Goal: Task Accomplishment & Management: Use online tool/utility

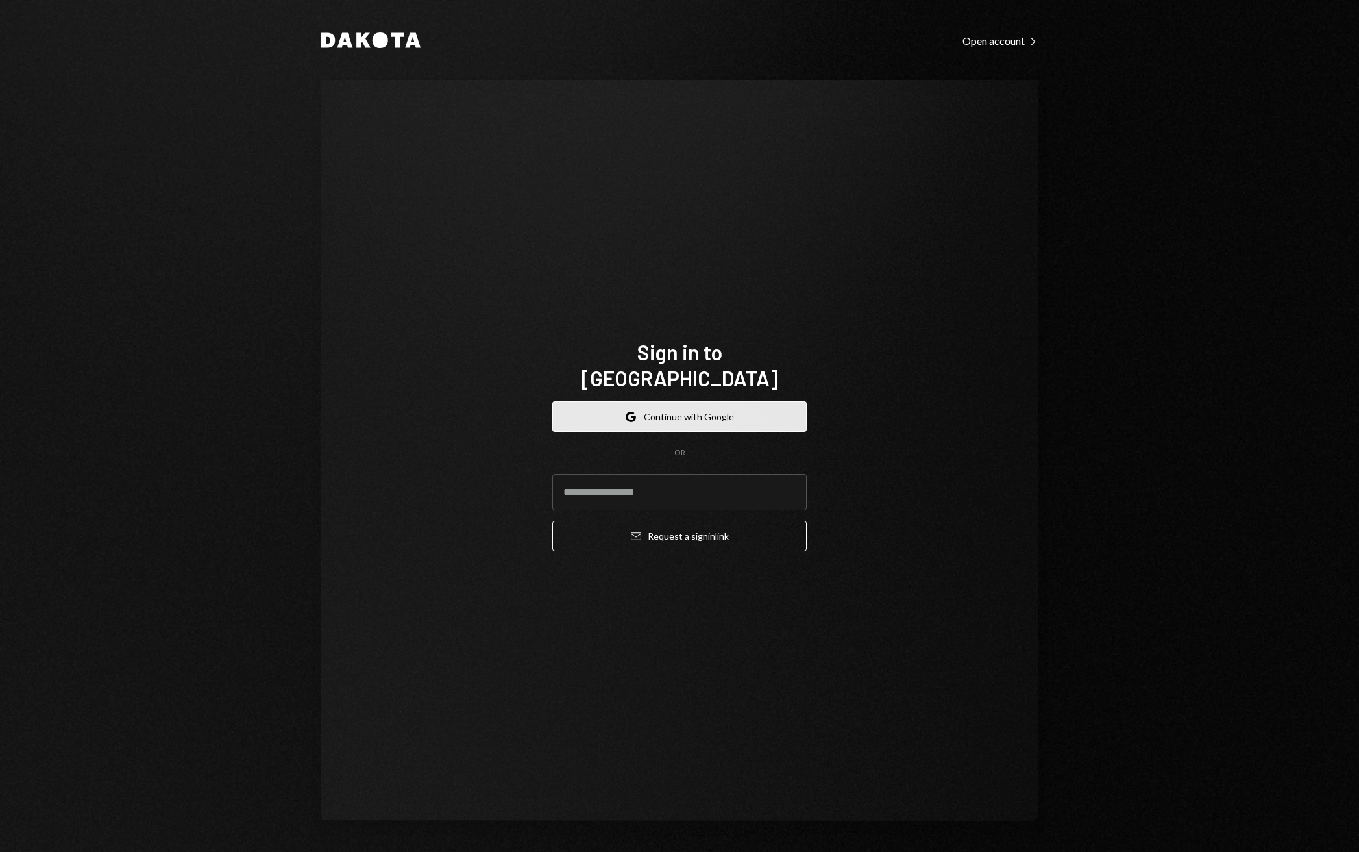
click at [711, 419] on form "Google Continue with Google OR Email Request a sign in link" at bounding box center [679, 476] width 254 height 150
click at [711, 409] on button "Google Continue with Google" at bounding box center [679, 416] width 254 height 31
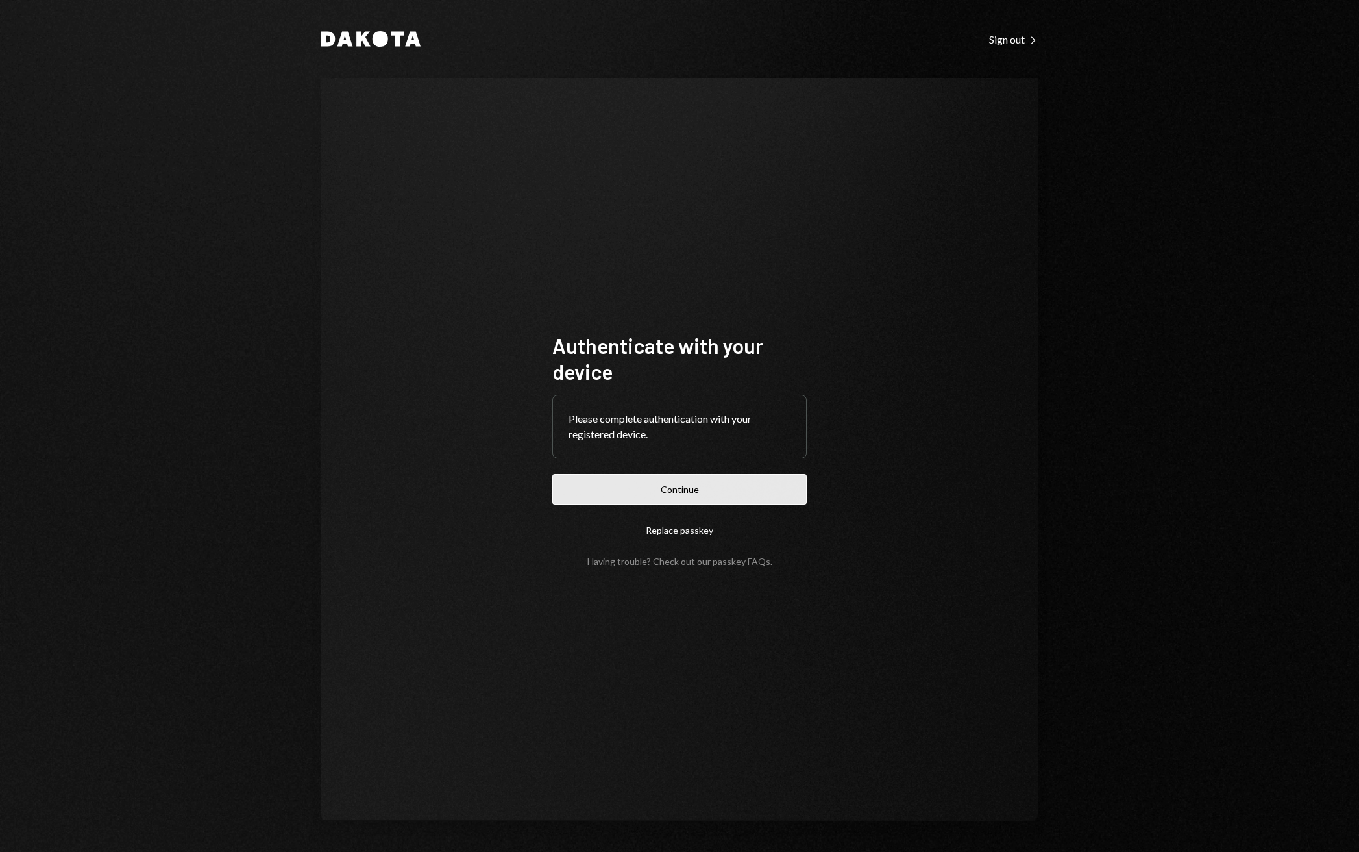
click at [705, 497] on button "Continue" at bounding box center [679, 489] width 254 height 31
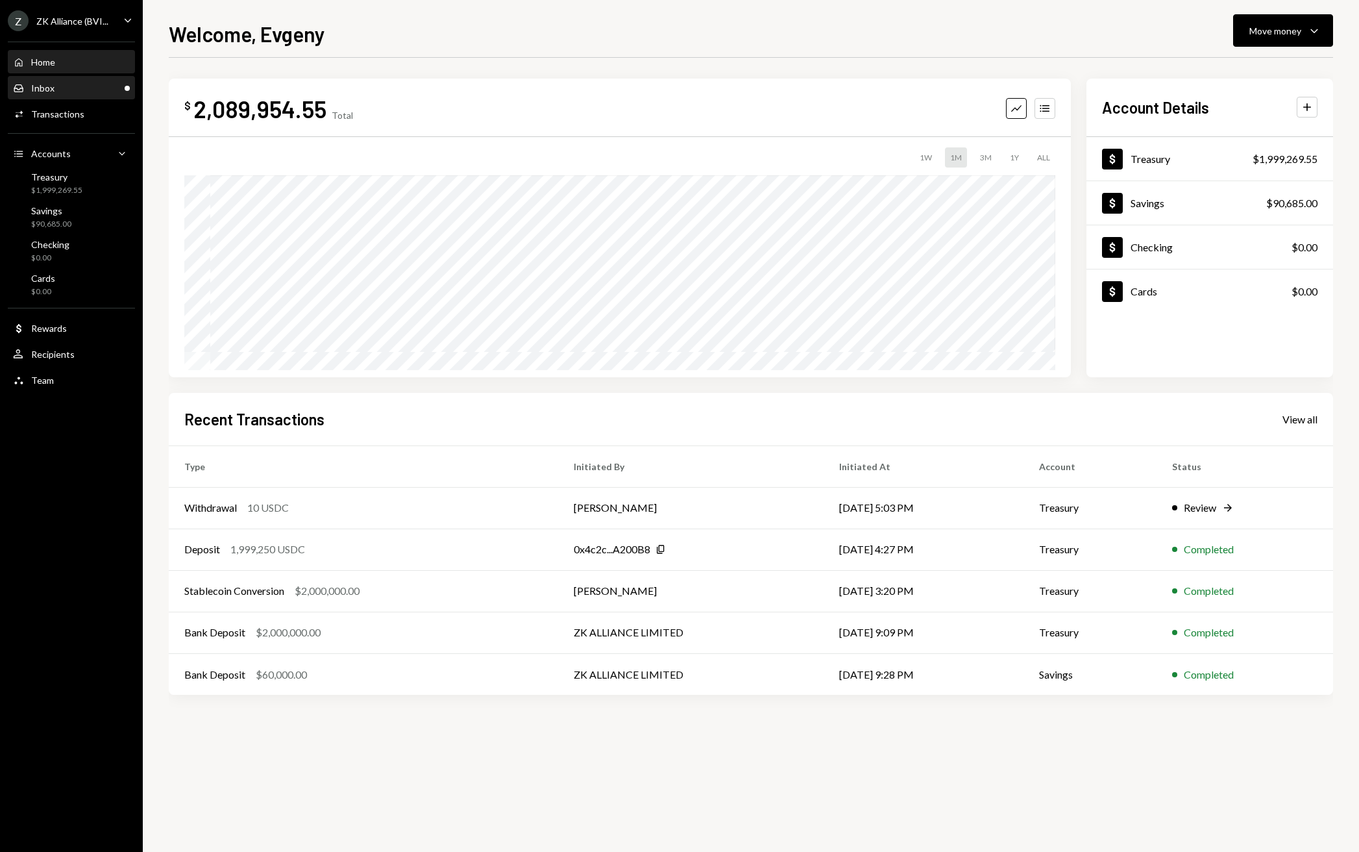
click at [80, 80] on div "Inbox Inbox" at bounding box center [71, 88] width 117 height 22
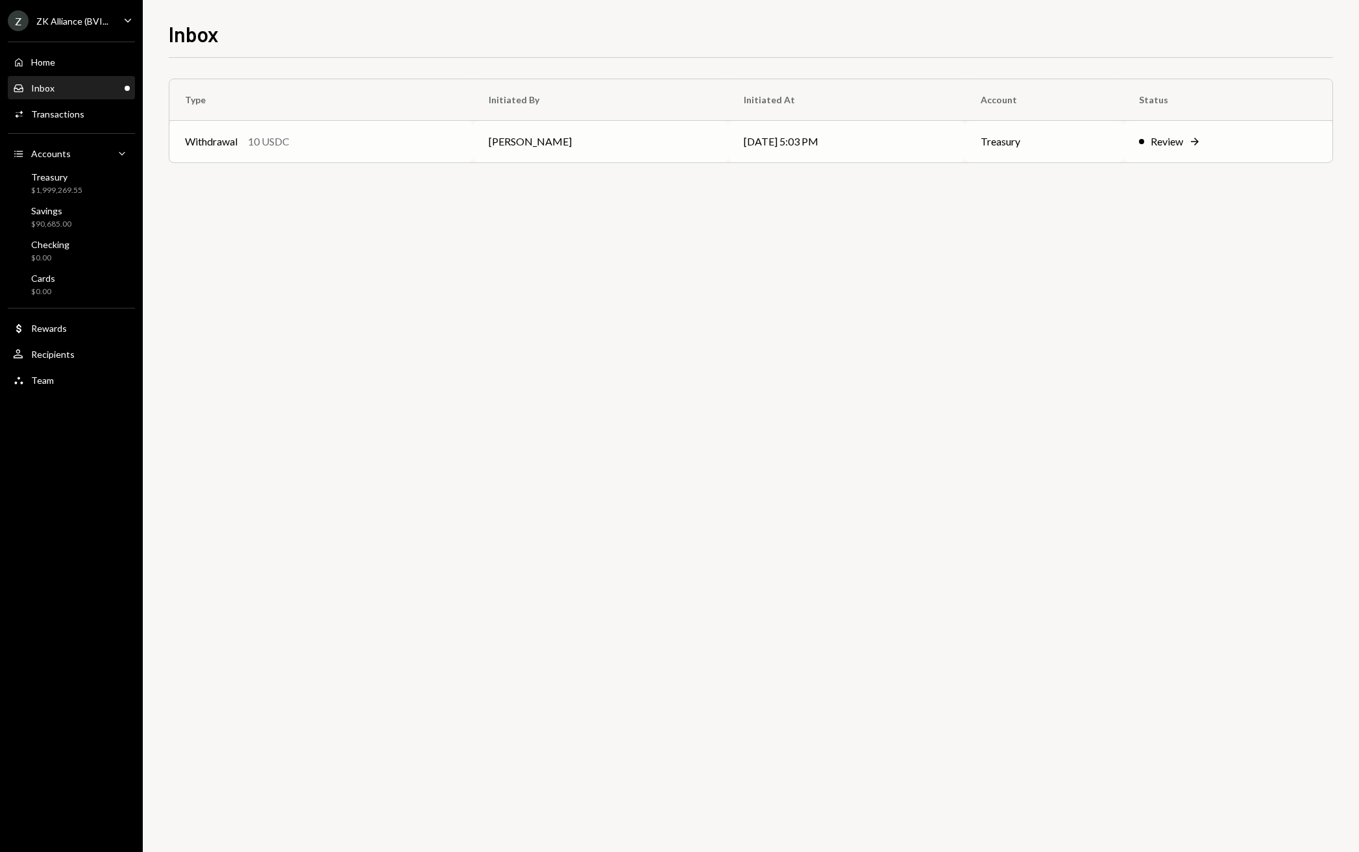
click at [615, 153] on td "[PERSON_NAME]" at bounding box center [601, 142] width 256 height 42
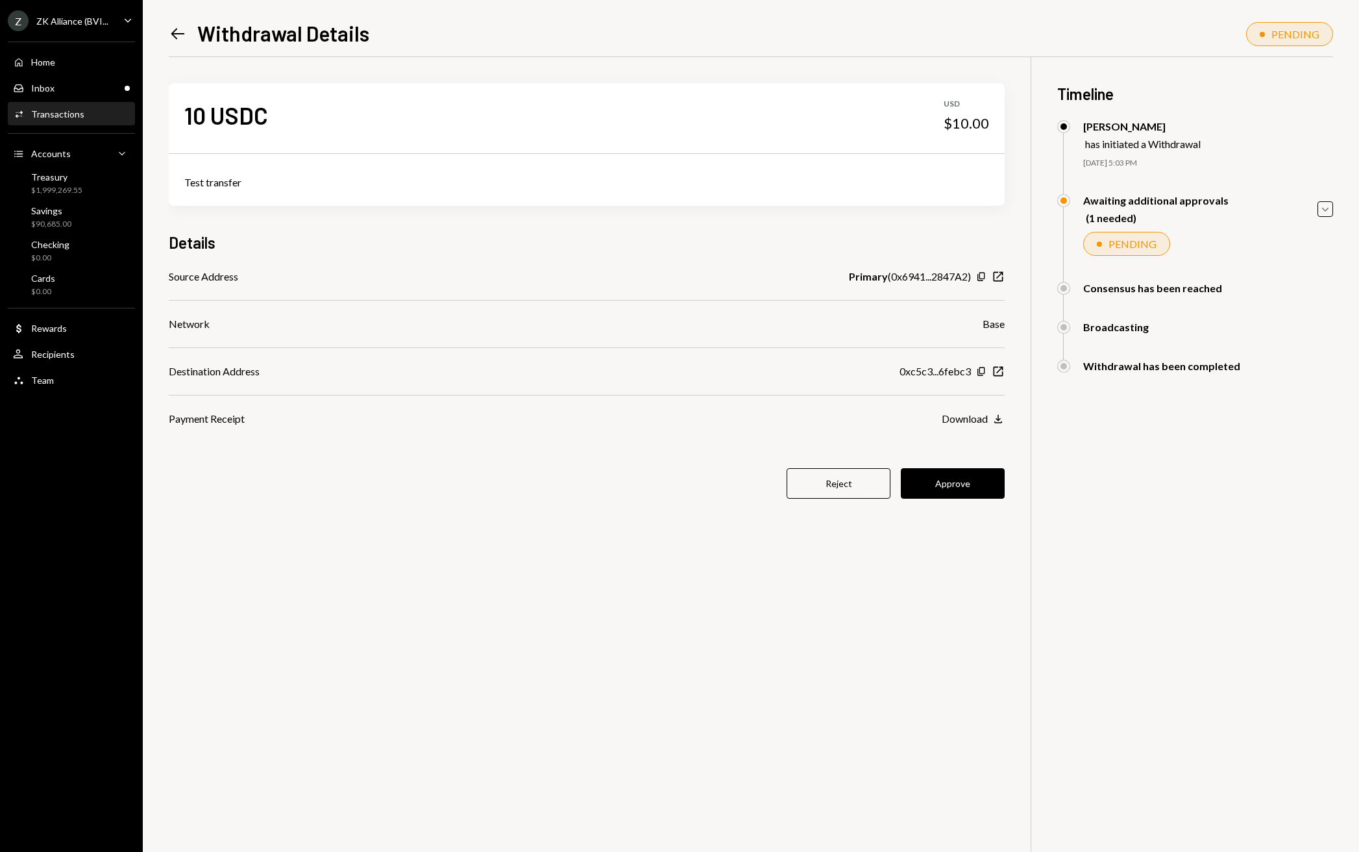
click at [924, 384] on div "Source Address Primary ( 0x6941...2847A2 ) Copy New Window Network Base Destina…" at bounding box center [587, 348] width 836 height 158
click at [958, 371] on div "0xc5c3...6febc3" at bounding box center [935, 371] width 71 height 16
click at [988, 371] on div "Copy New Window" at bounding box center [990, 371] width 29 height 13
click at [987, 370] on div "Copy New Window" at bounding box center [990, 371] width 29 height 13
click at [983, 371] on icon "Copy" at bounding box center [981, 371] width 10 height 10
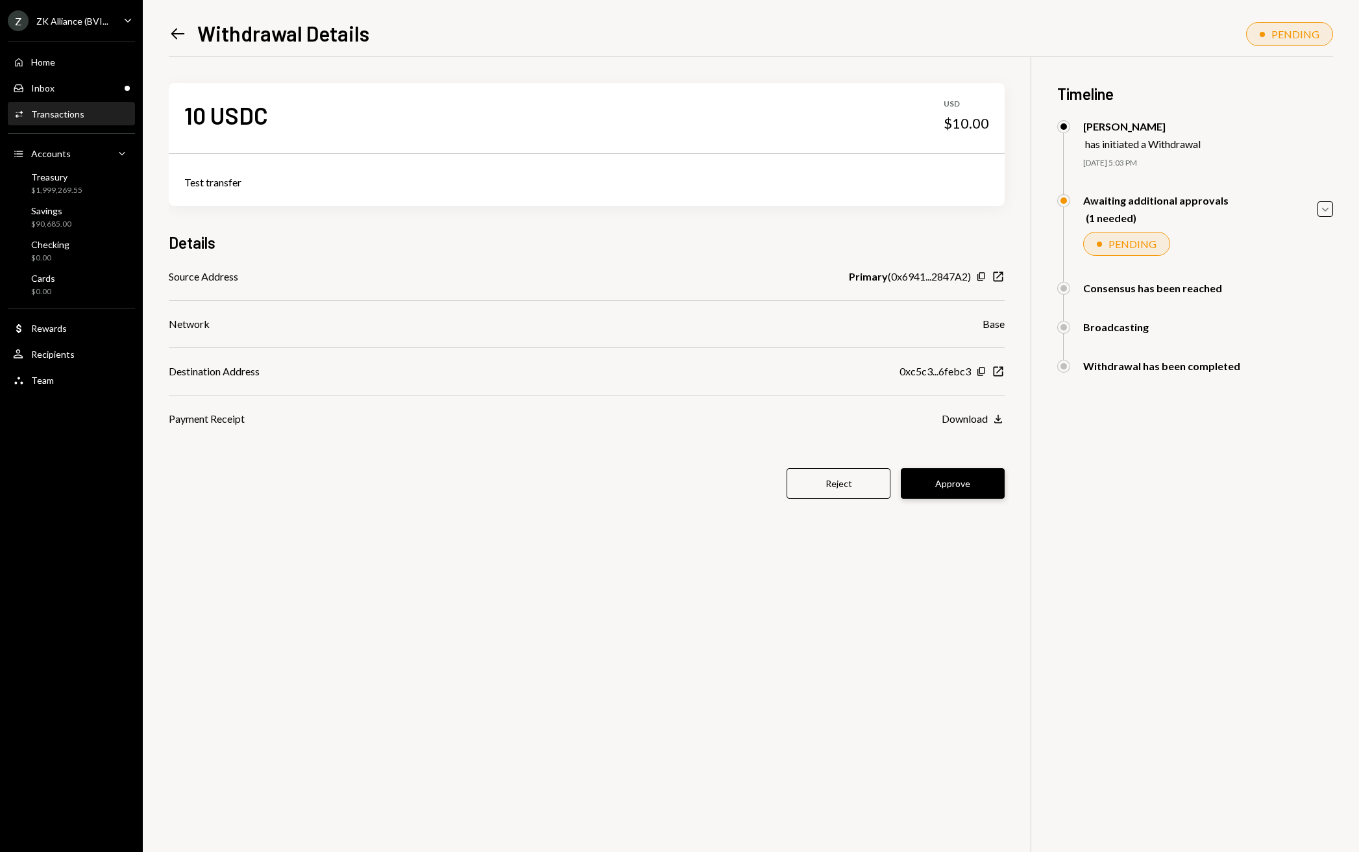
click at [949, 482] on button "Approve" at bounding box center [953, 483] width 104 height 31
